Goal: Information Seeking & Learning: Check status

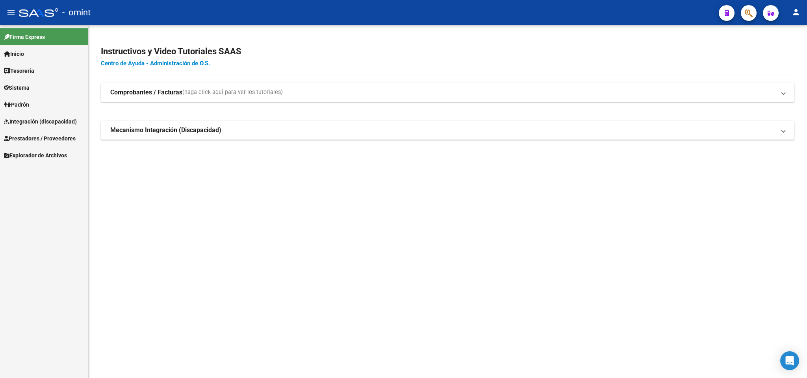
click at [51, 209] on div "Firma Express Inicio Calendario SSS Instructivos Contacto OS Tesorería Extracto…" at bounding box center [44, 201] width 88 height 353
click at [37, 118] on span "Integración (discapacidad)" at bounding box center [40, 121] width 73 height 9
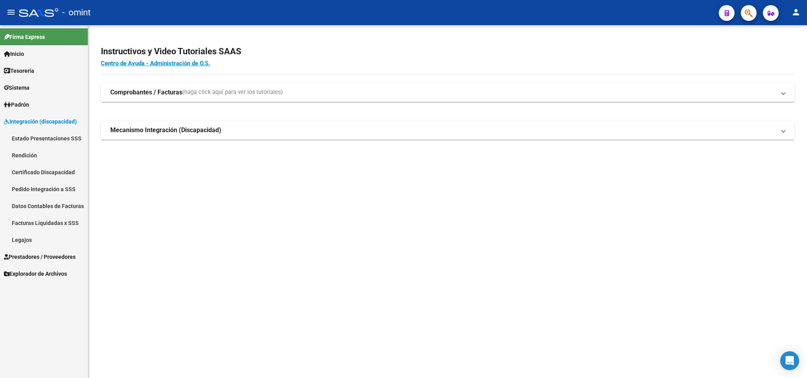
click at [32, 240] on link "Legajos" at bounding box center [44, 239] width 88 height 17
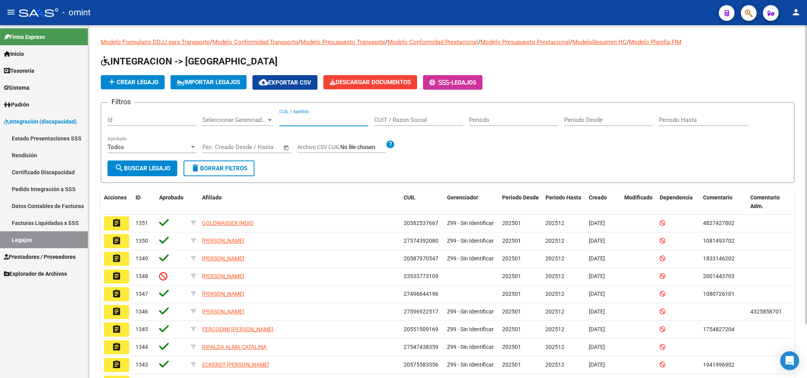
drag, startPoint x: 297, startPoint y: 119, endPoint x: 300, endPoint y: 111, distance: 8.8
click at [298, 117] on input "CUIL / Apellido" at bounding box center [323, 120] width 89 height 7
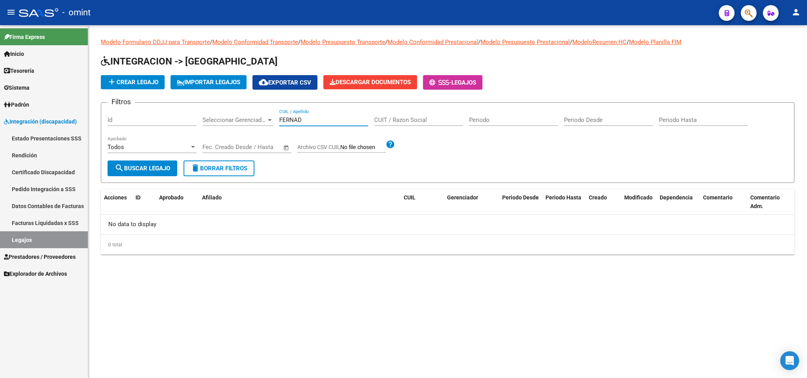
click at [321, 123] on input "FERNAD" at bounding box center [323, 120] width 89 height 7
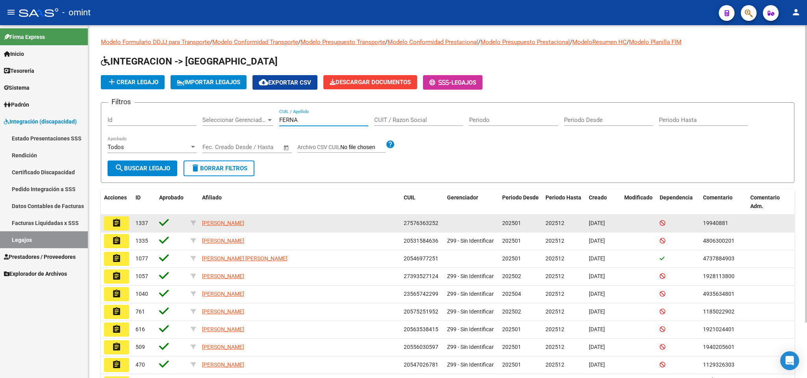
type input "FERNA"
click at [121, 218] on button "assignment" at bounding box center [116, 223] width 25 height 14
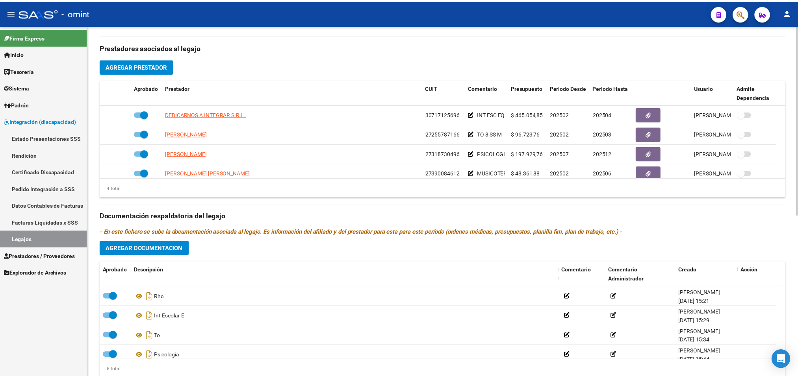
scroll to position [295, 0]
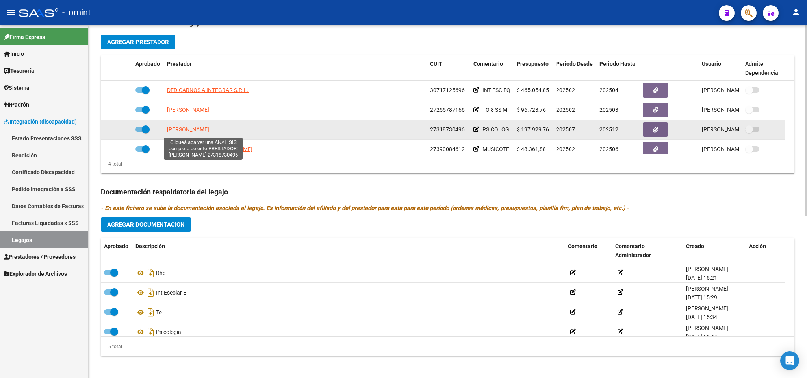
click at [209, 131] on span "[PERSON_NAME]" at bounding box center [188, 129] width 42 height 6
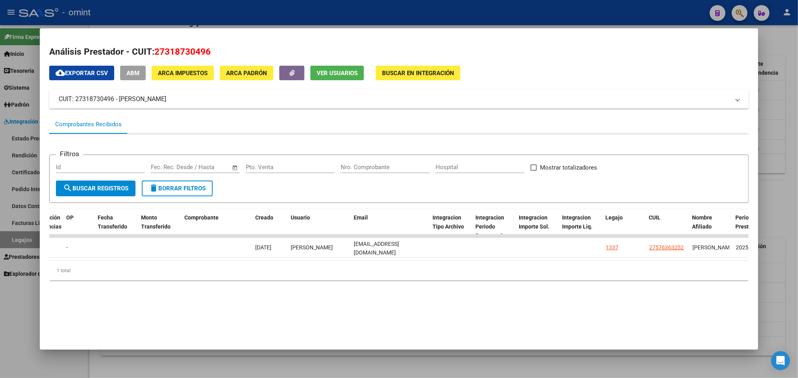
scroll to position [0, 690]
